Goal: Task Accomplishment & Management: Complete application form

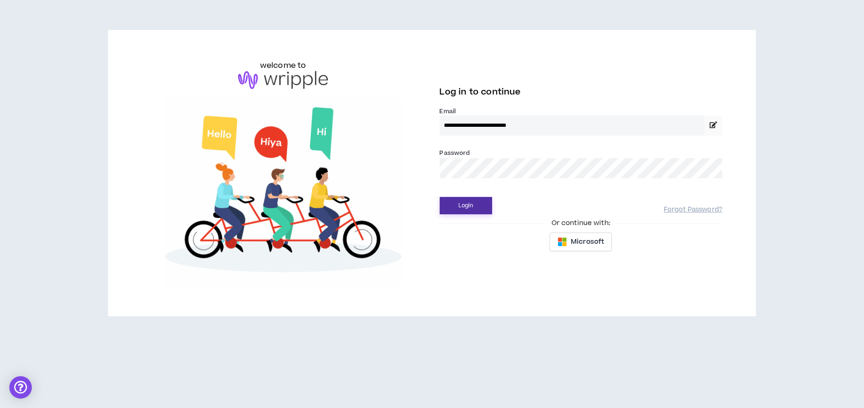
click at [478, 206] on button "Login" at bounding box center [466, 205] width 52 height 17
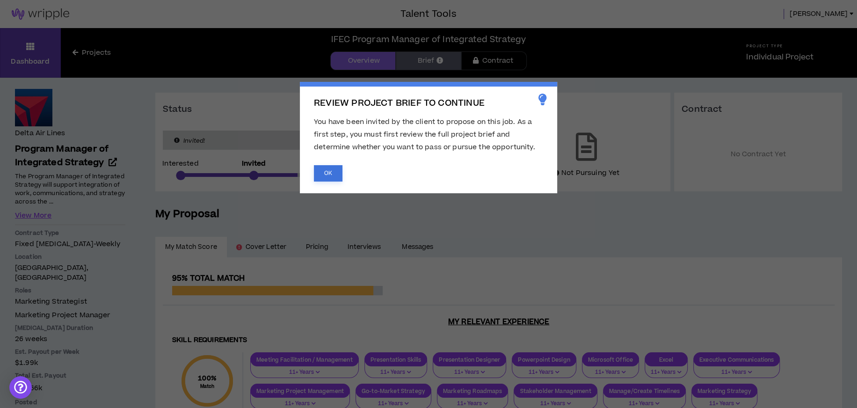
click at [329, 169] on button "OK" at bounding box center [328, 173] width 29 height 16
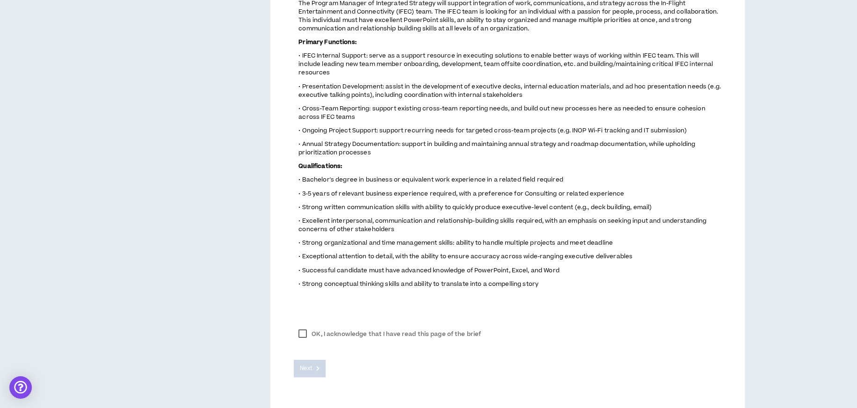
scroll to position [430, 0]
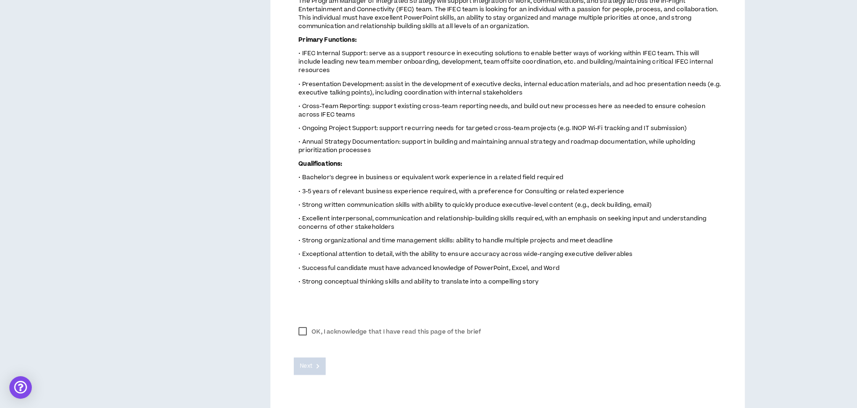
click at [301, 325] on label "OK, I acknowledge that I have read this page of the brief" at bounding box center [390, 332] width 192 height 14
click at [306, 362] on span "Next" at bounding box center [306, 366] width 12 height 9
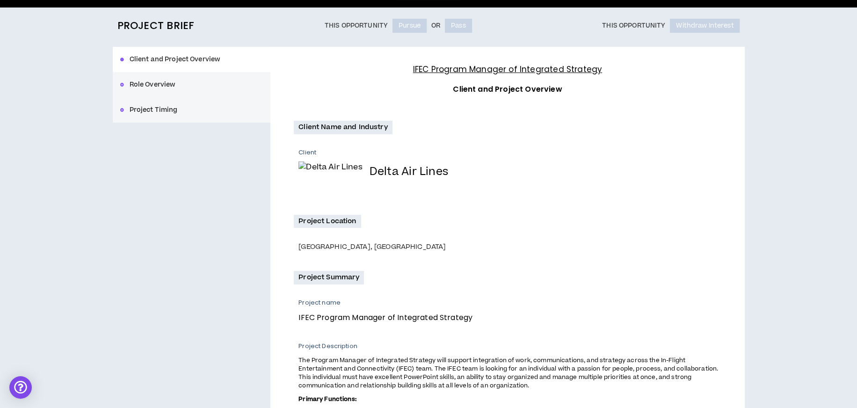
scroll to position [58, 0]
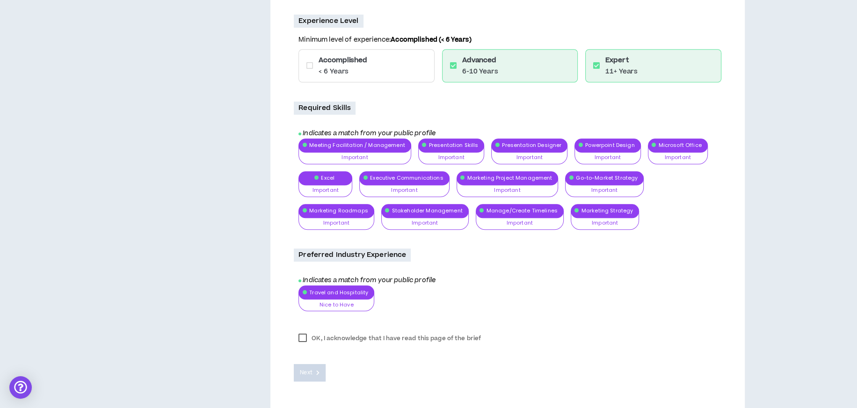
scroll to position [657, 0]
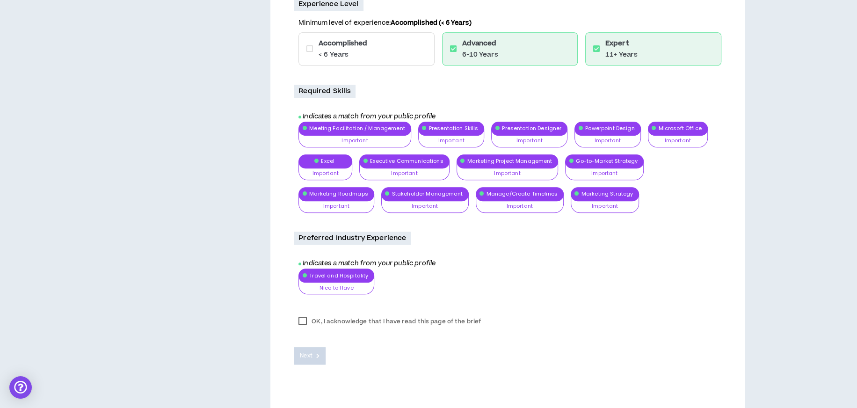
click at [306, 318] on label "OK, I acknowledge that I have read this page of the brief" at bounding box center [390, 321] width 192 height 14
click at [312, 352] on span "Next" at bounding box center [306, 355] width 12 height 9
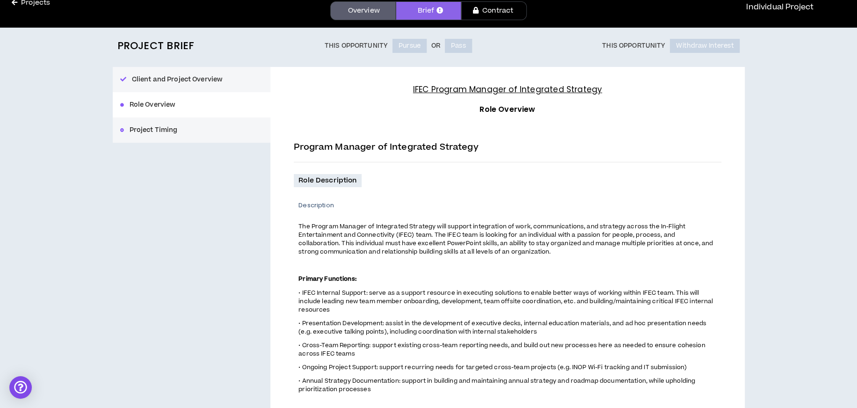
scroll to position [47, 0]
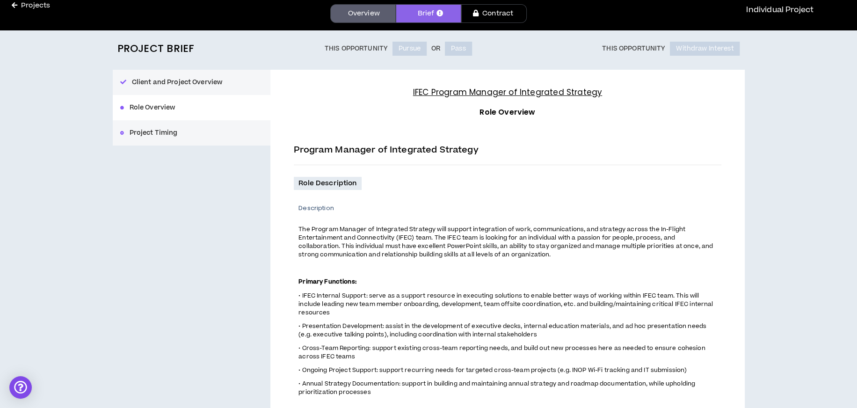
click at [158, 133] on div "Client and Project Overview Role Overview Project Timing" at bounding box center [192, 108] width 158 height 76
